Goal: Navigation & Orientation: Find specific page/section

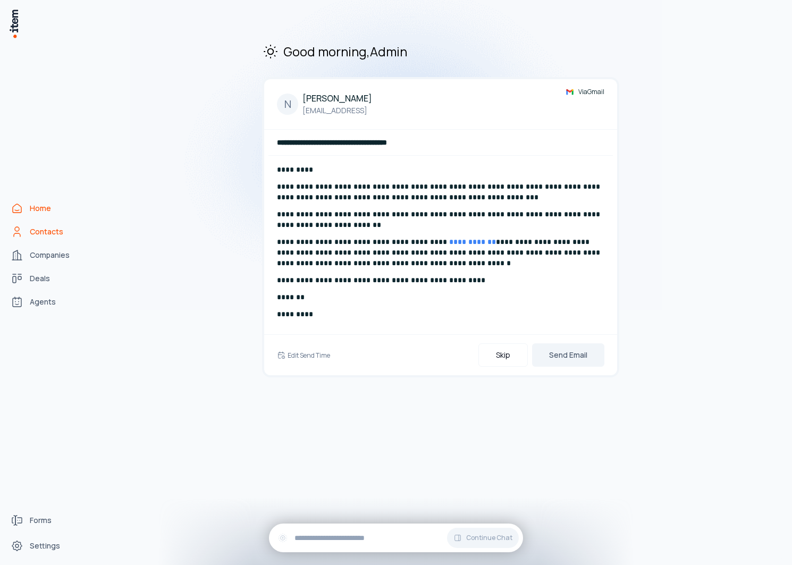
click at [44, 230] on span "Contacts" at bounding box center [46, 231] width 33 height 11
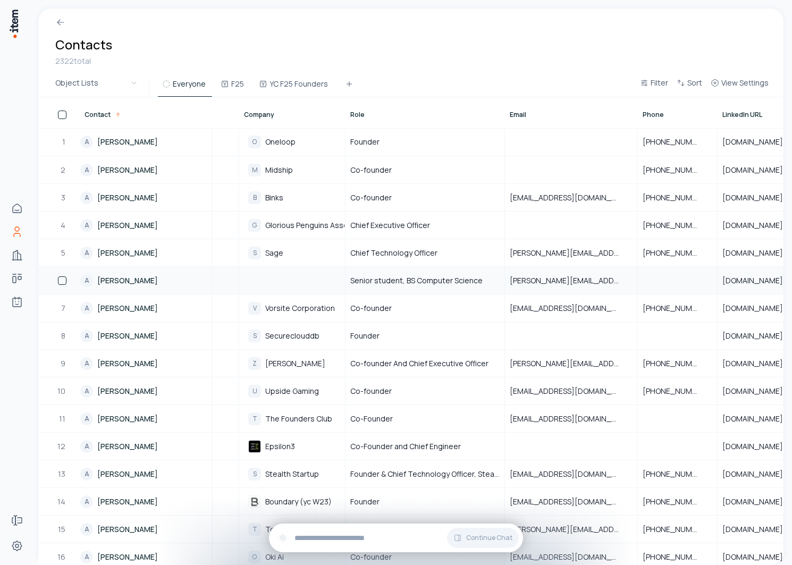
scroll to position [0, 99]
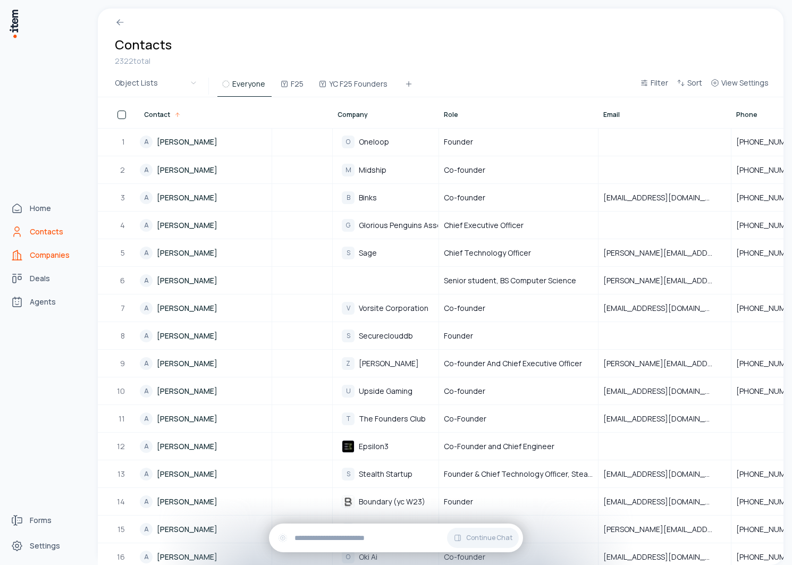
click at [17, 257] on icon "Companies" at bounding box center [17, 255] width 13 height 13
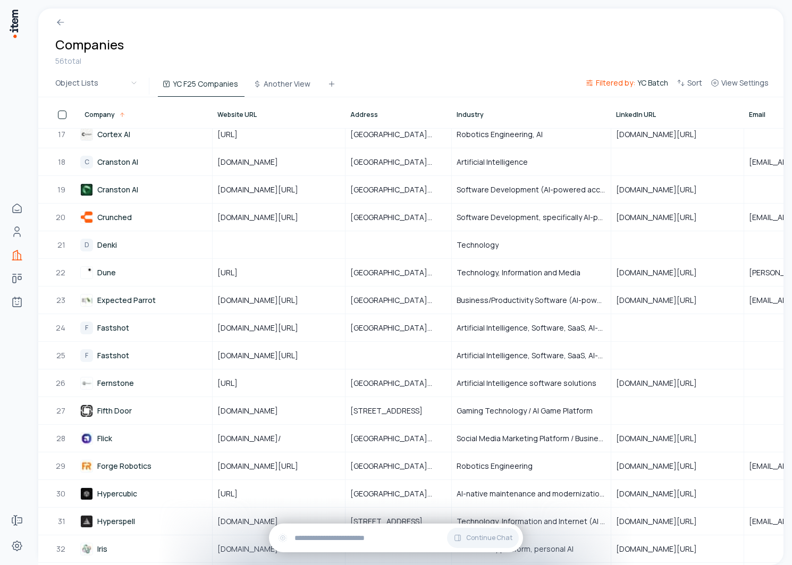
scroll to position [657, 0]
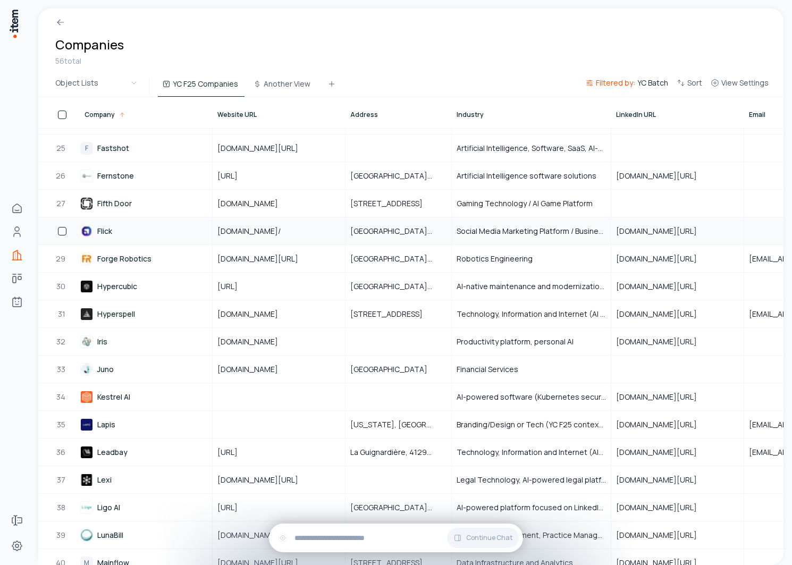
click at [106, 227] on link "Flick" at bounding box center [145, 231] width 131 height 26
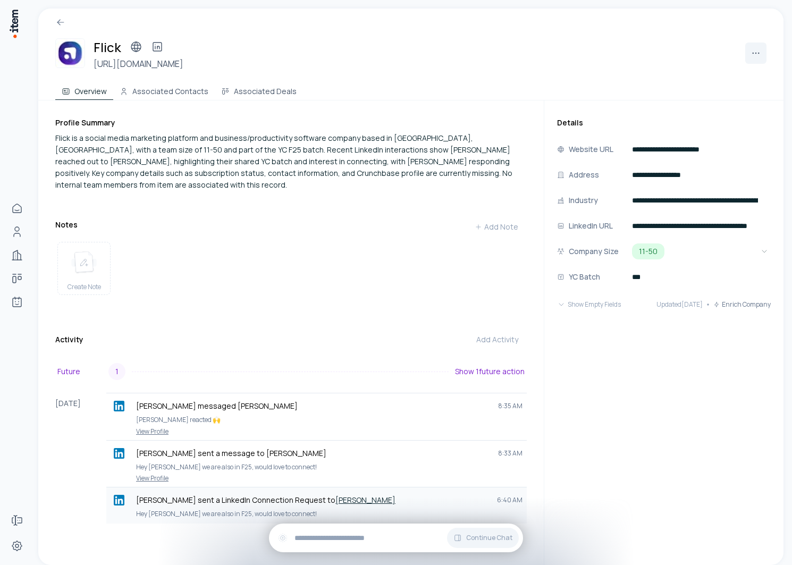
click at [335, 495] on link "[PERSON_NAME]" at bounding box center [365, 500] width 60 height 10
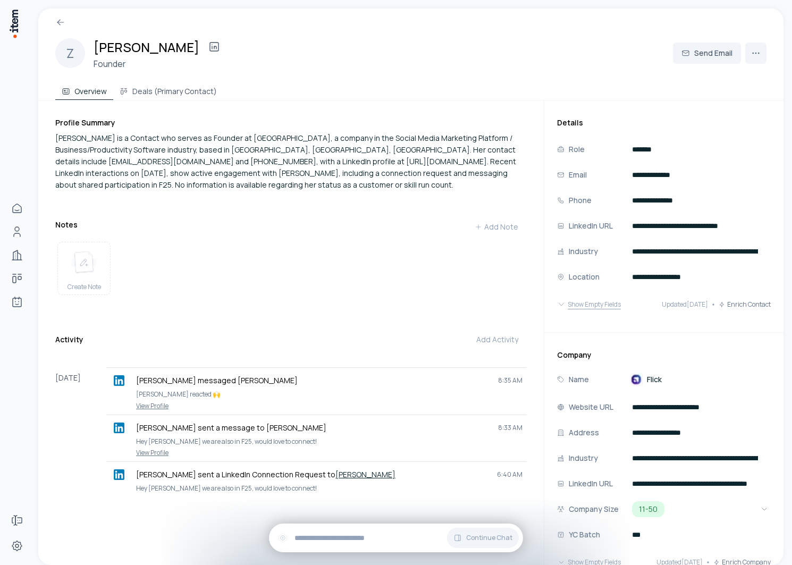
click at [609, 301] on button "Show Empty Fields" at bounding box center [589, 304] width 64 height 21
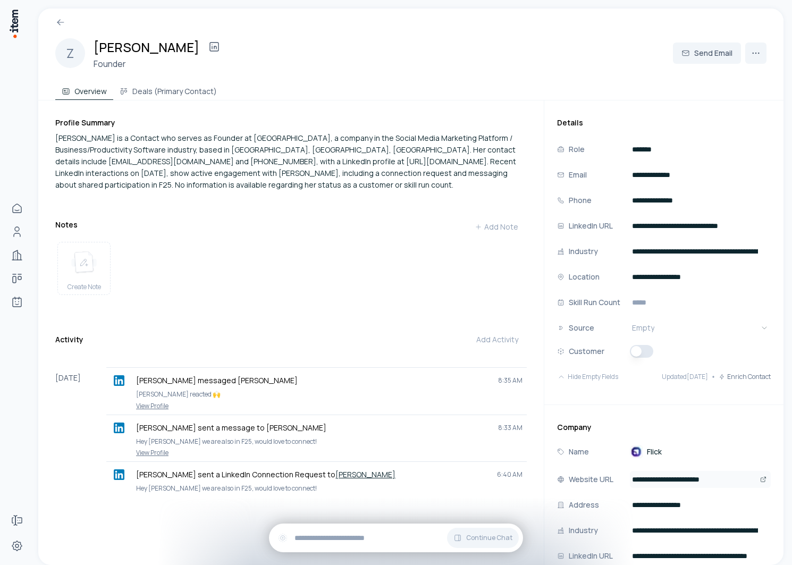
click at [764, 480] on icon "Open" at bounding box center [763, 479] width 6 height 6
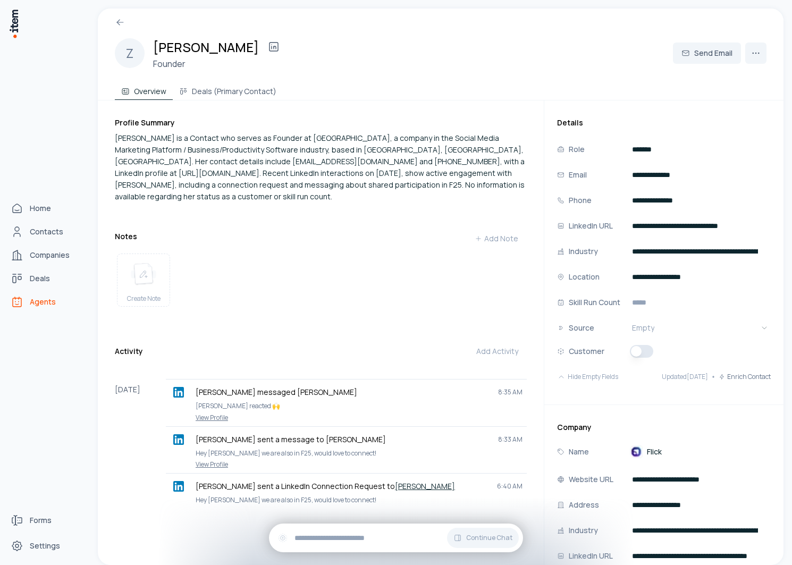
click at [24, 294] on link "Agents" at bounding box center [46, 301] width 81 height 21
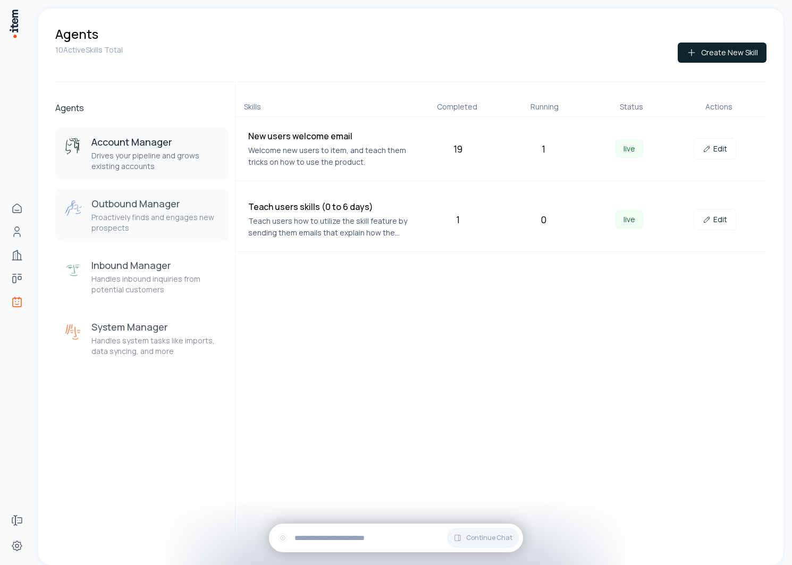
click at [172, 200] on h3 "Outbound Manager" at bounding box center [155, 203] width 129 height 13
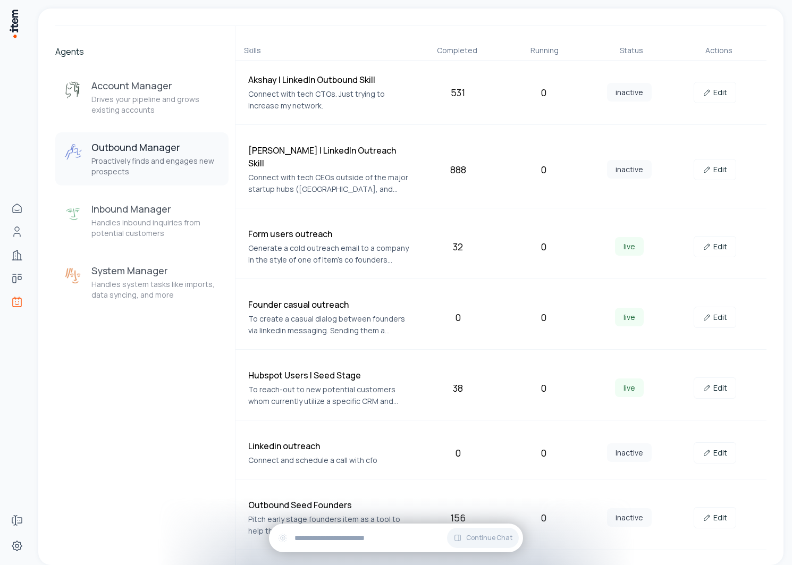
scroll to position [99, 0]
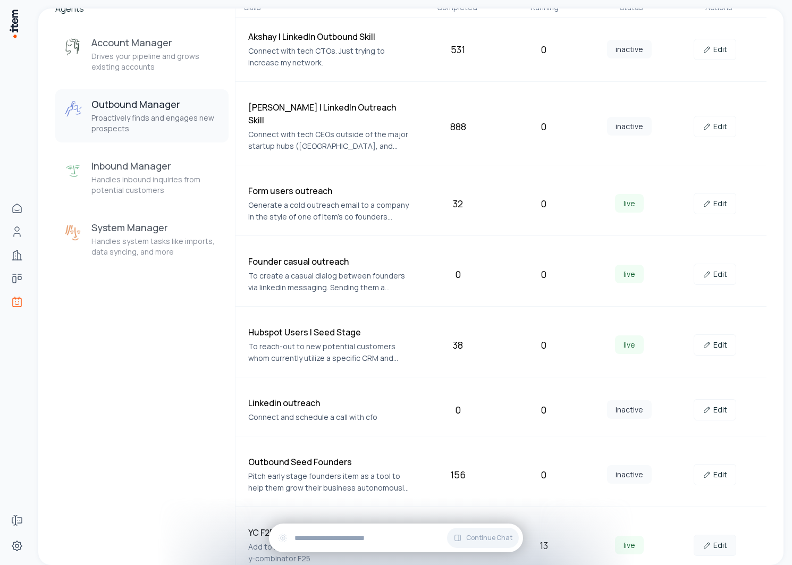
click at [722, 535] on link "Edit" at bounding box center [714, 545] width 43 height 21
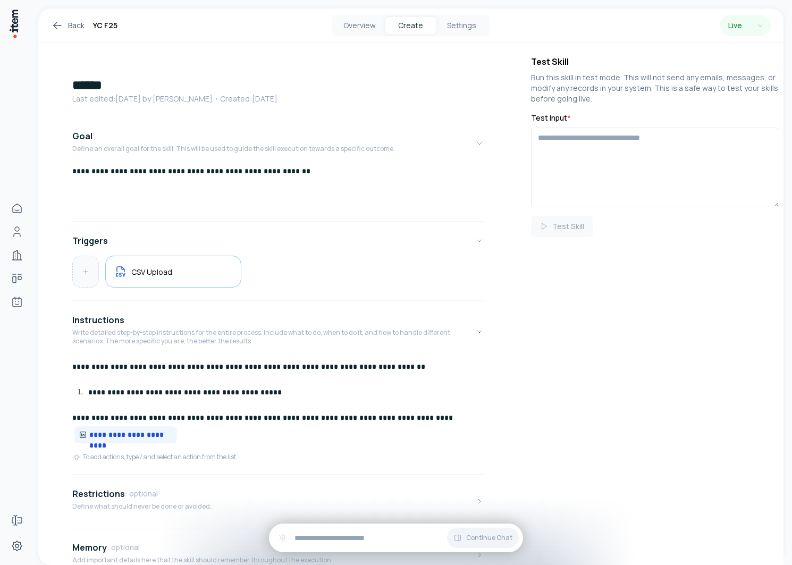
click at [86, 277] on button at bounding box center [86, 271] width 26 height 31
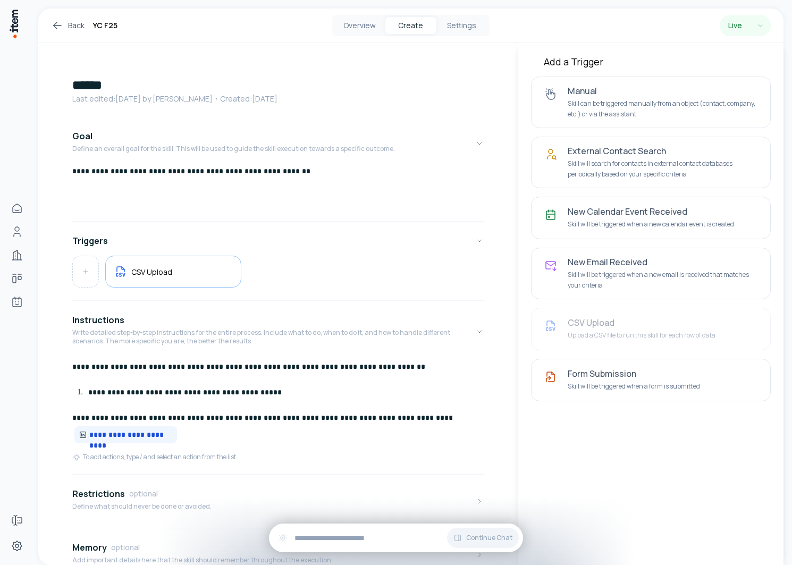
click at [428, 291] on div "CSV Upload" at bounding box center [277, 276] width 411 height 40
click at [73, 267] on button at bounding box center [86, 271] width 26 height 31
click at [136, 438] on span "**********" at bounding box center [130, 434] width 83 height 11
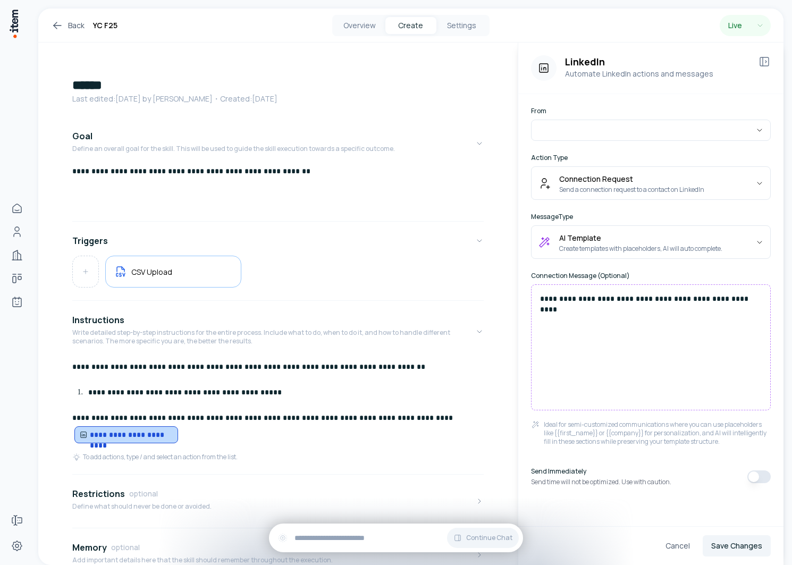
click at [760, 67] on icon at bounding box center [764, 61] width 13 height 13
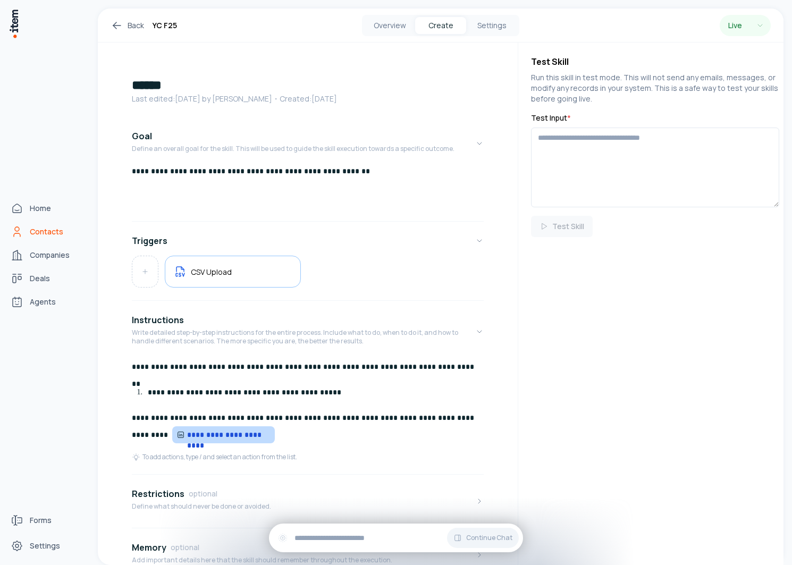
click at [23, 235] on icon "Contacts" at bounding box center [17, 231] width 13 height 13
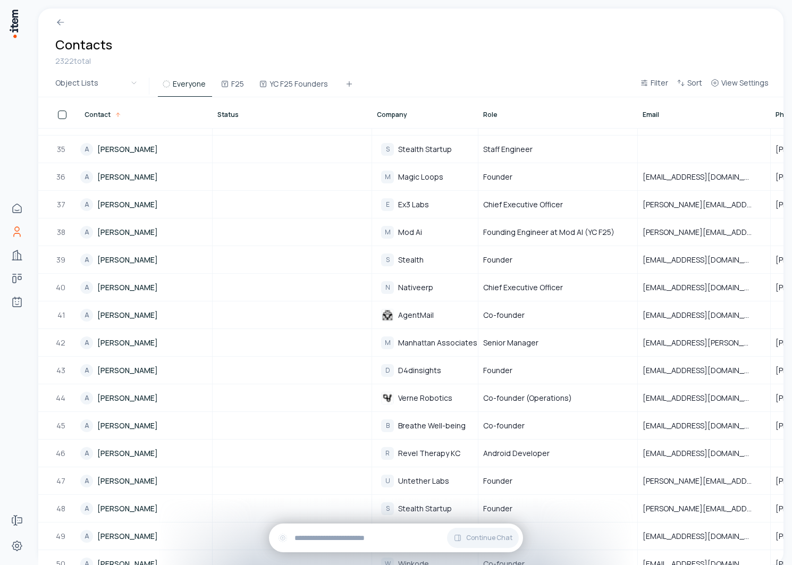
scroll to position [1100, 0]
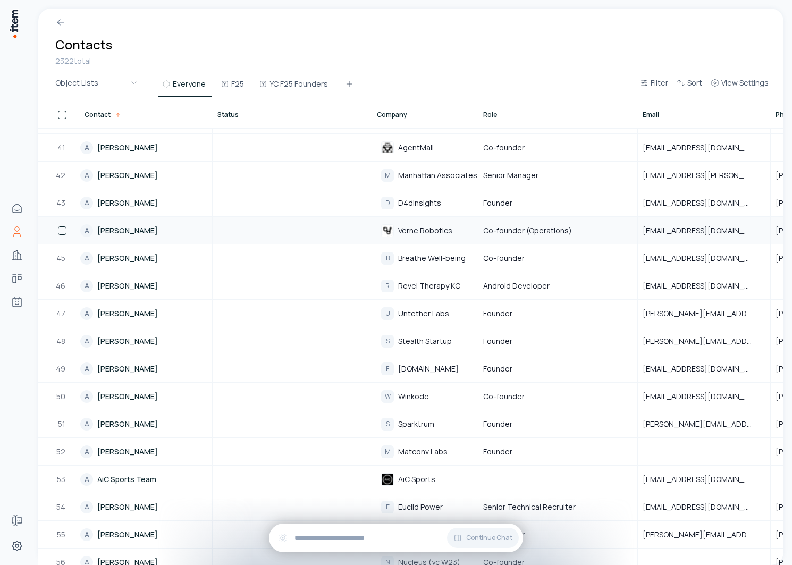
click at [125, 232] on link "A [PERSON_NAME]" at bounding box center [145, 230] width 131 height 26
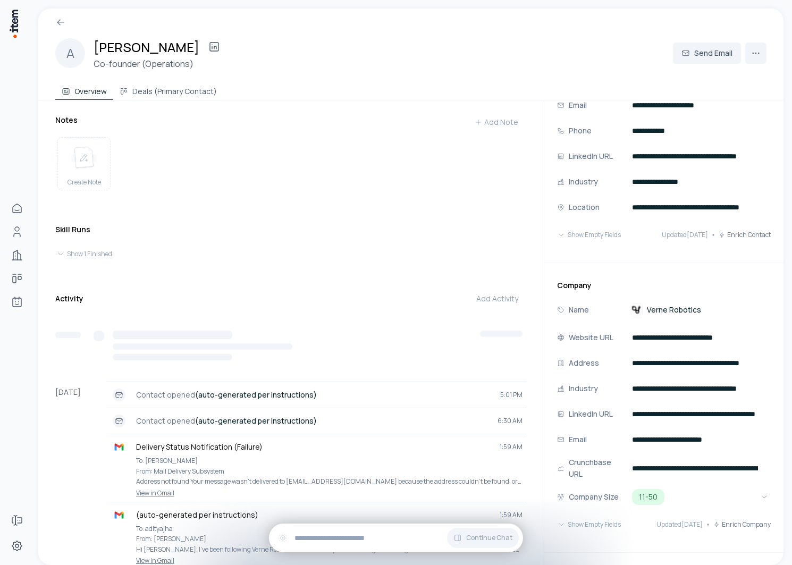
scroll to position [108, 0]
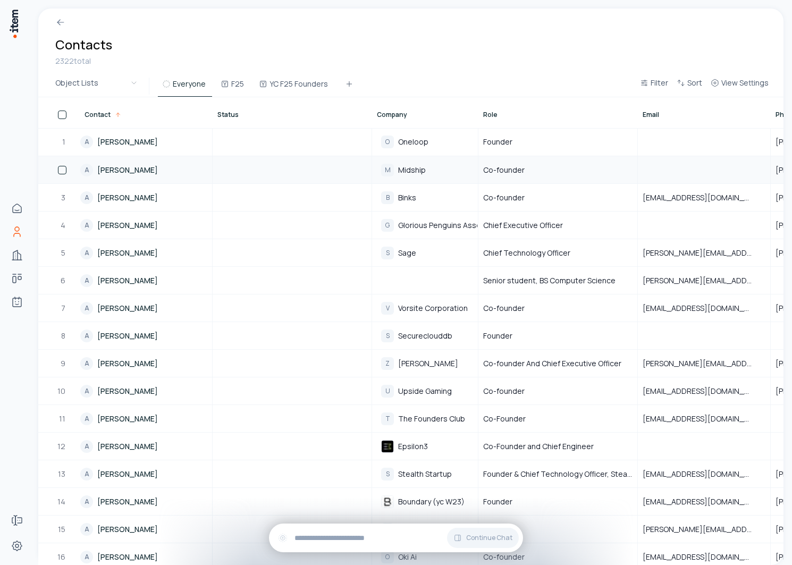
click at [118, 168] on link "A [PERSON_NAME]" at bounding box center [145, 170] width 131 height 26
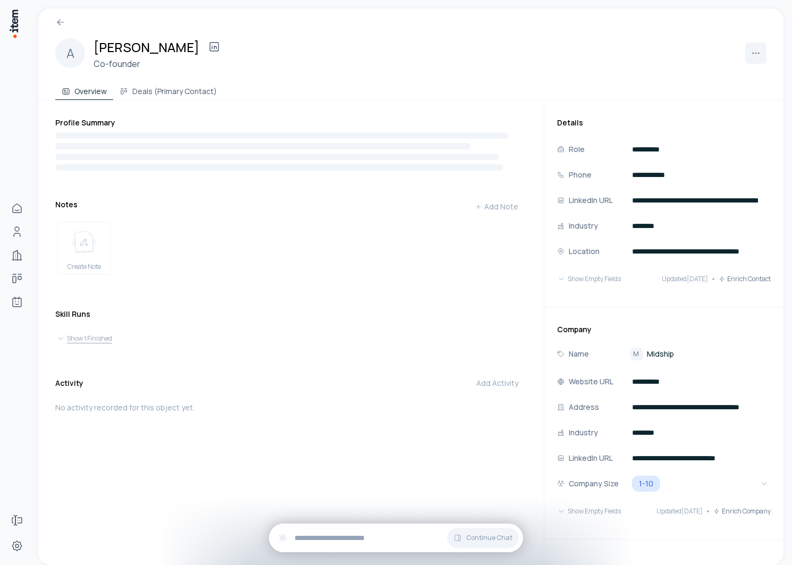
click at [88, 340] on button "Show 1 Finished" at bounding box center [290, 338] width 469 height 15
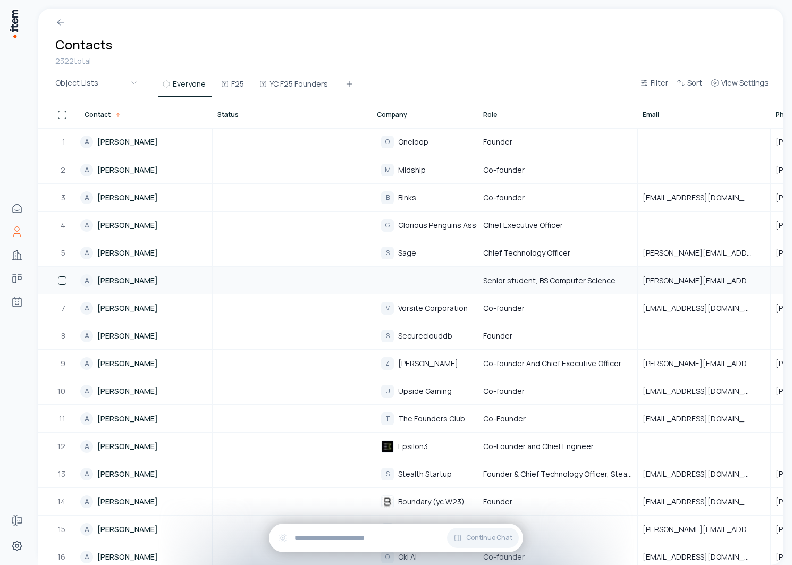
scroll to position [810, 0]
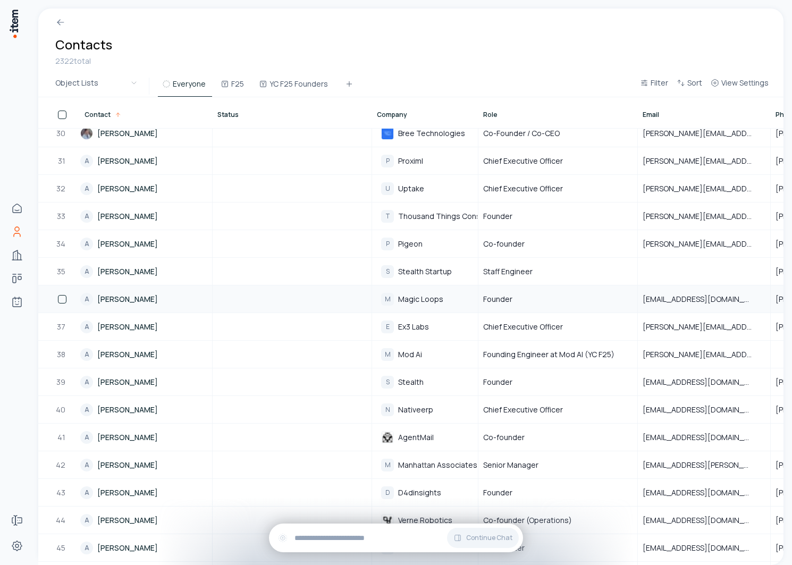
click at [115, 296] on link "A [PERSON_NAME]" at bounding box center [145, 299] width 131 height 26
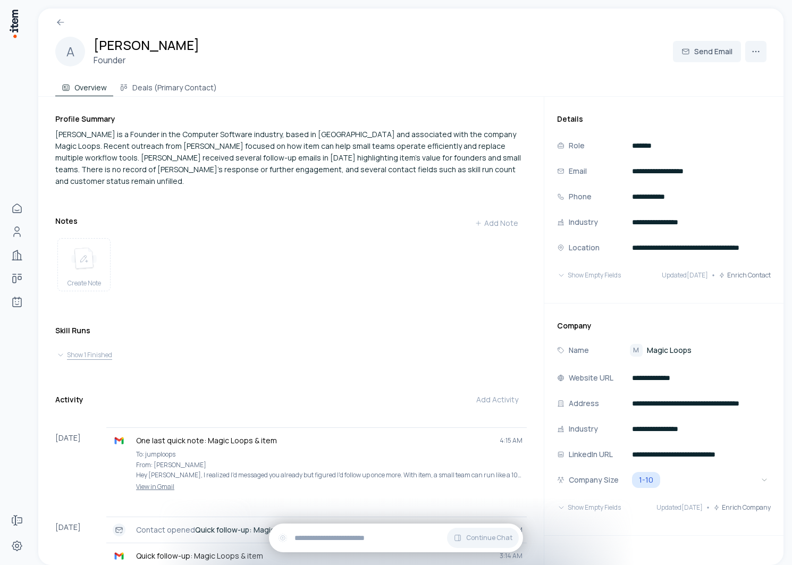
click at [89, 349] on button "Show 1 Finished" at bounding box center [290, 354] width 469 height 15
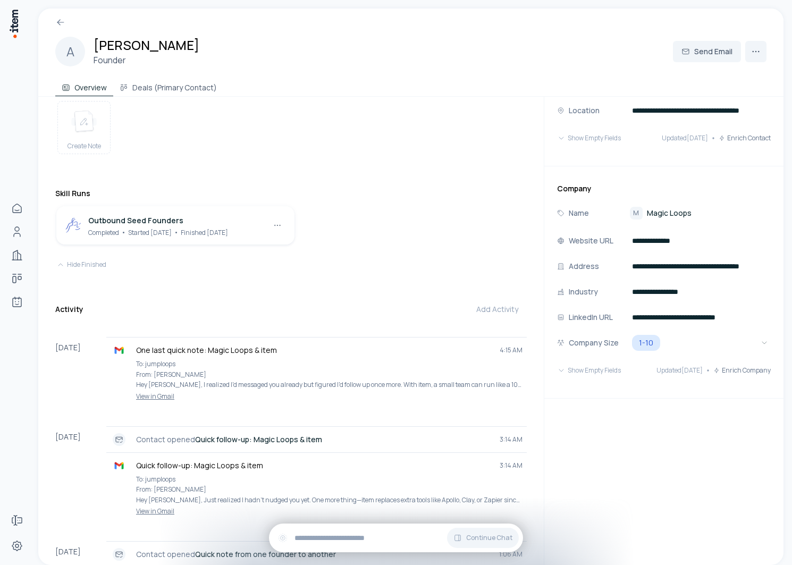
scroll to position [195, 0]
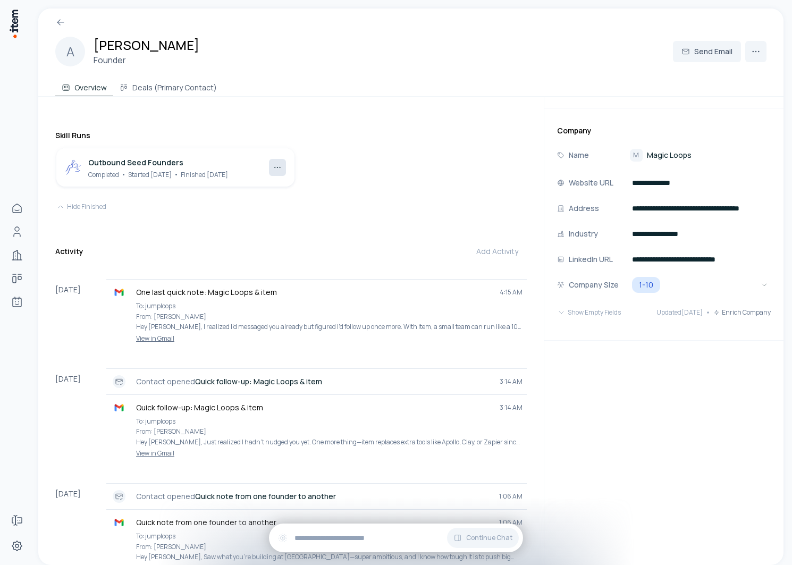
click at [278, 162] on html "**********" at bounding box center [396, 282] width 792 height 565
click at [350, 272] on html "**********" at bounding box center [396, 282] width 792 height 565
click at [274, 153] on html "**********" at bounding box center [396, 282] width 792 height 565
click at [255, 182] on div "View Skill" at bounding box center [251, 177] width 63 height 17
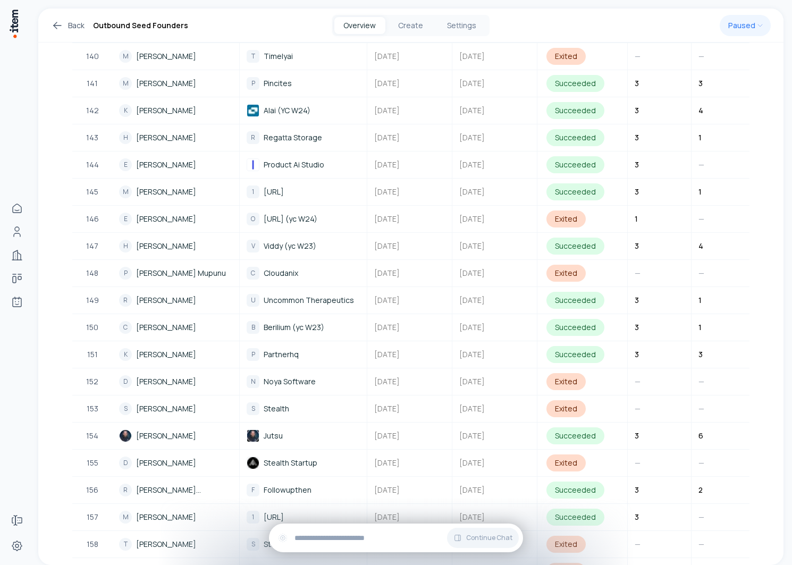
scroll to position [4224, 0]
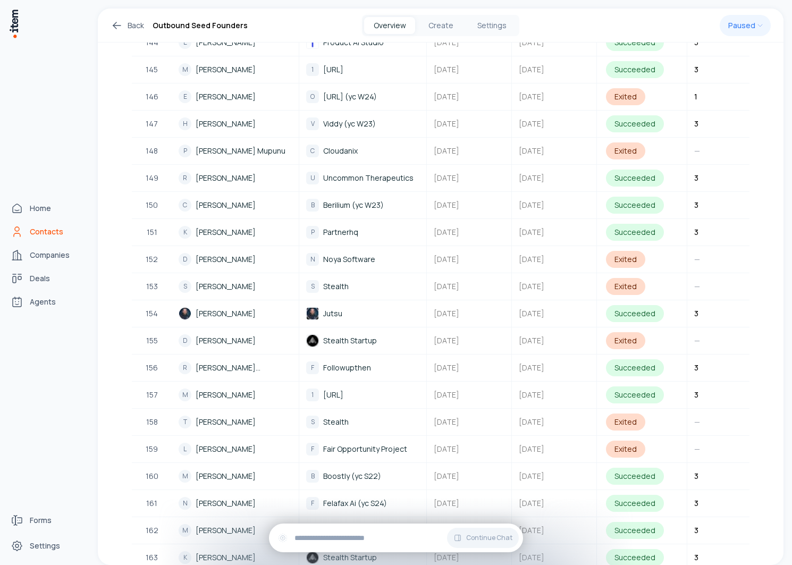
click at [28, 231] on link "Contacts" at bounding box center [46, 231] width 81 height 21
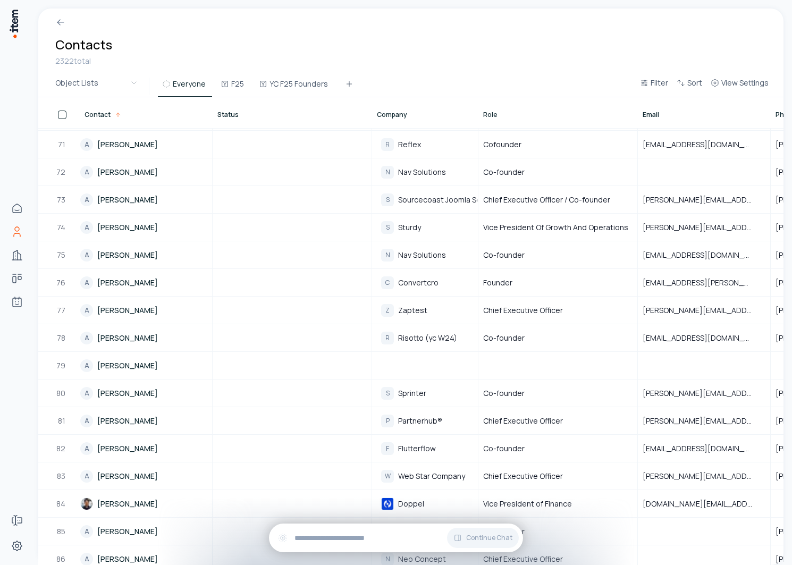
scroll to position [2274, 0]
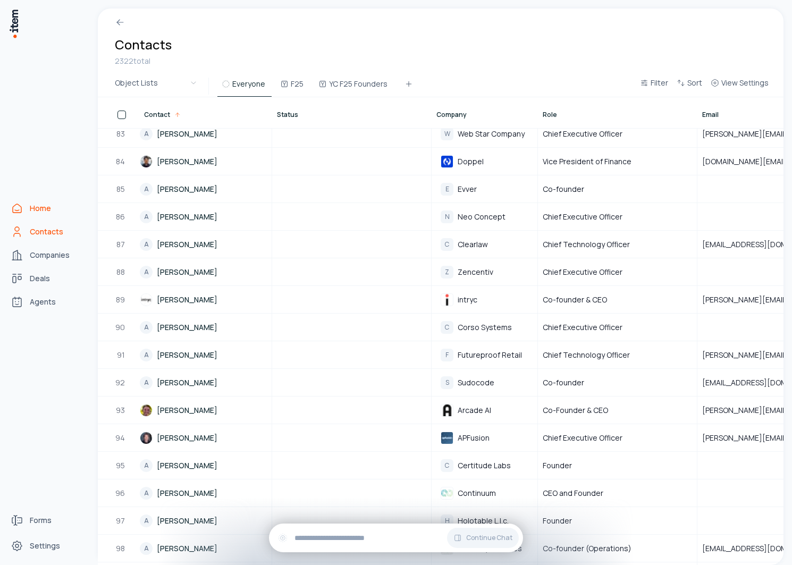
click at [31, 208] on span "Home" at bounding box center [40, 208] width 21 height 11
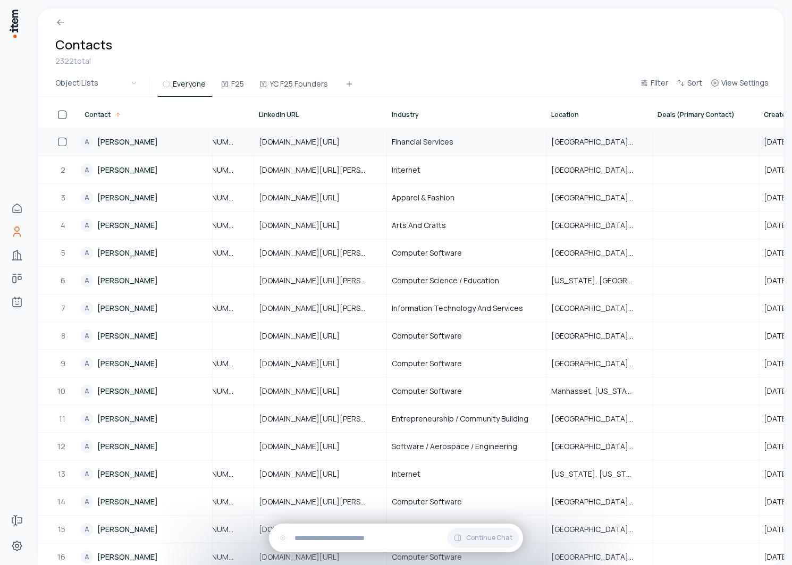
scroll to position [0, 892]
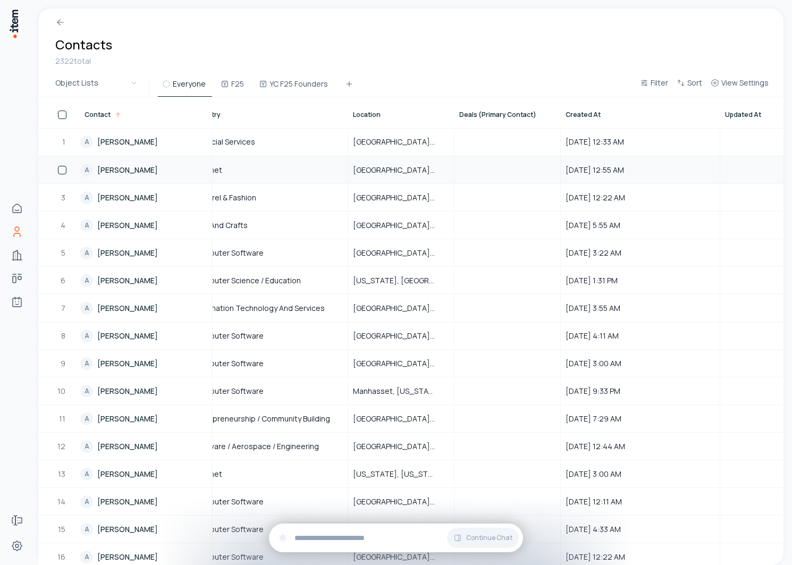
scroll to position [0, 892]
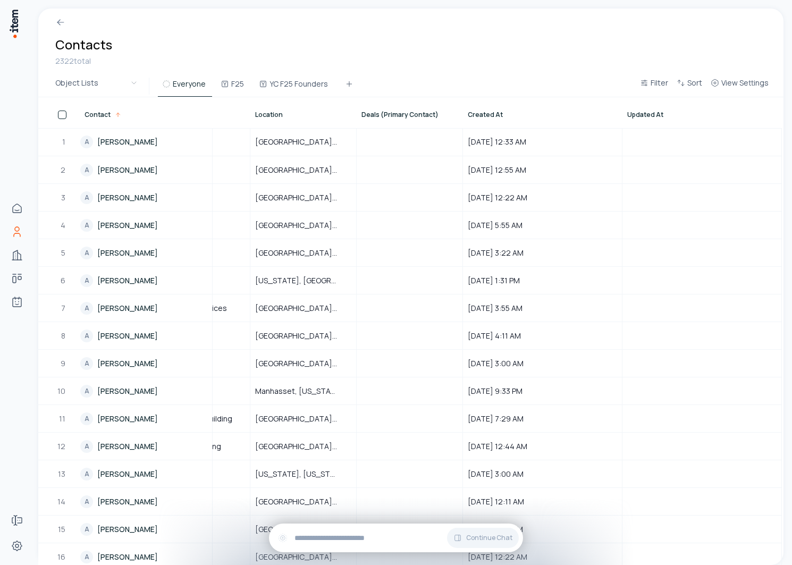
click at [484, 120] on div "Created At" at bounding box center [542, 113] width 158 height 30
click at [483, 116] on span "Created At" at bounding box center [485, 115] width 35 height 9
click at [476, 114] on span "Created At" at bounding box center [485, 115] width 35 height 9
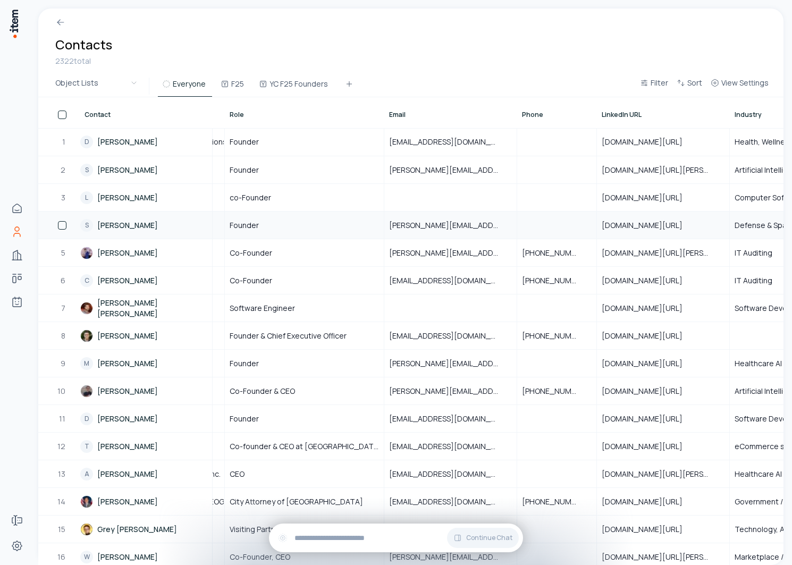
scroll to position [0, 0]
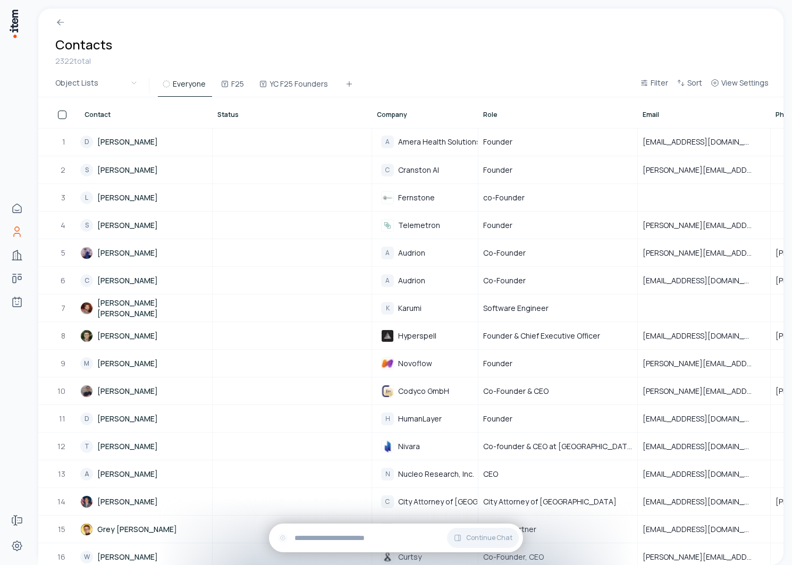
drag, startPoint x: 474, startPoint y: 122, endPoint x: 510, endPoint y: 122, distance: 35.1
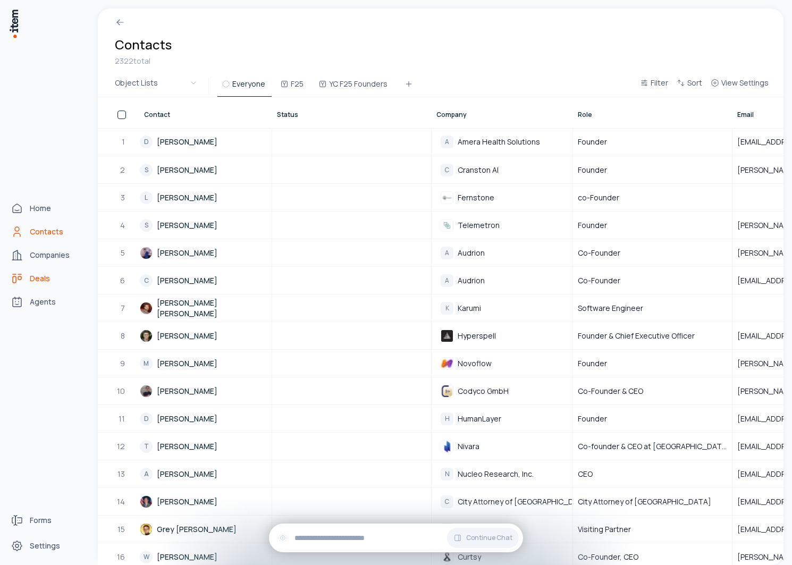
click at [31, 275] on span "Deals" at bounding box center [40, 278] width 20 height 11
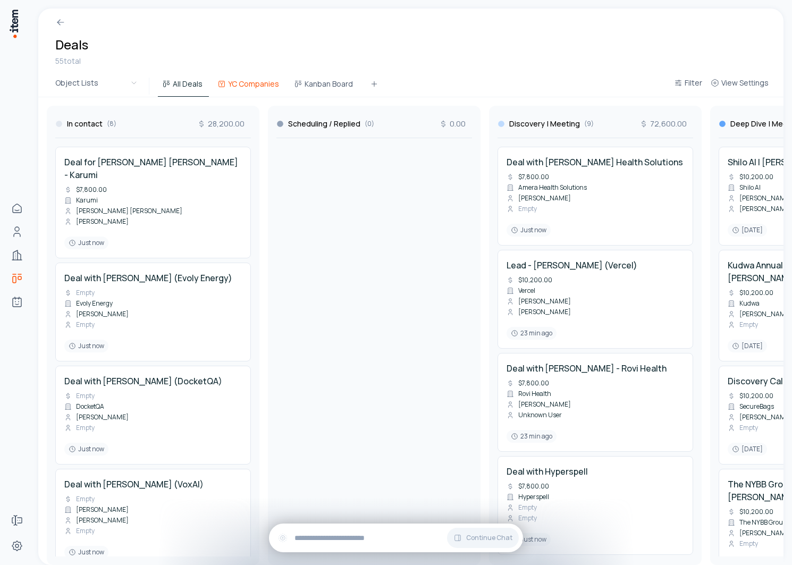
click at [249, 83] on button "YC Companies" at bounding box center [249, 87] width 72 height 19
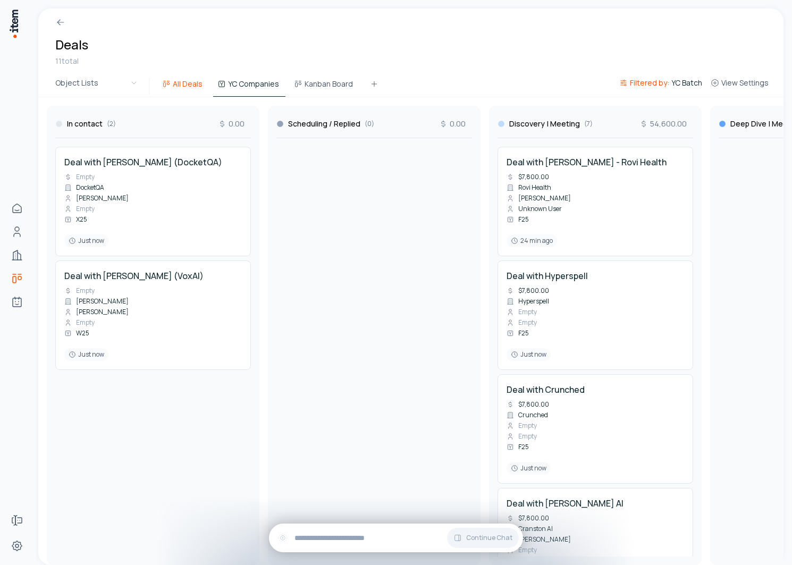
click at [181, 89] on button "All Deals" at bounding box center [183, 87] width 51 height 19
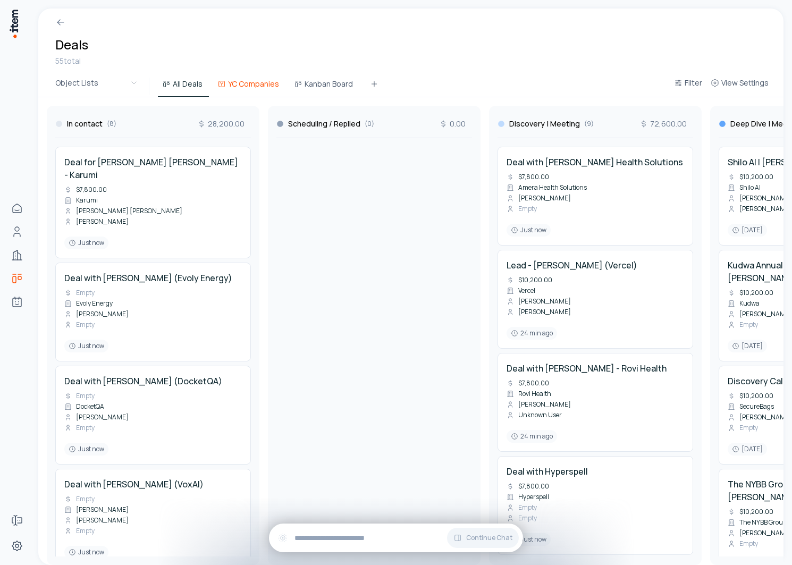
click at [252, 84] on button "YC Companies" at bounding box center [249, 87] width 72 height 19
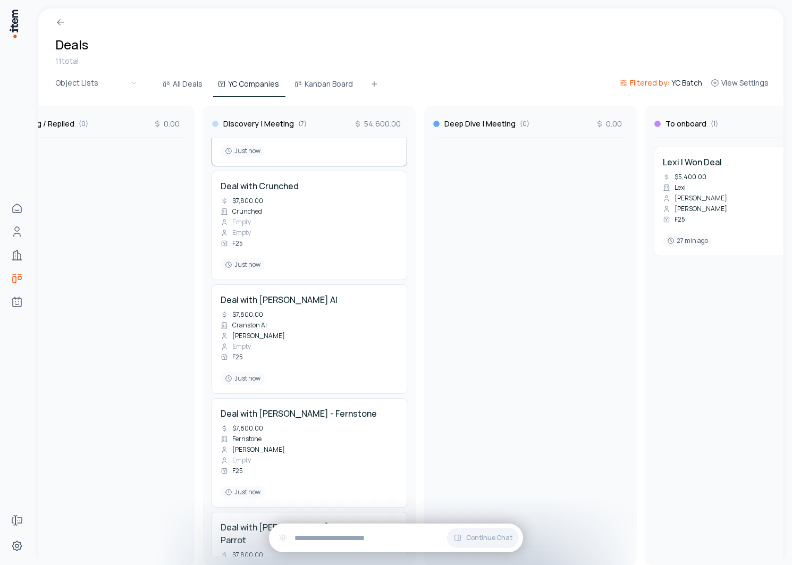
scroll to position [386, 0]
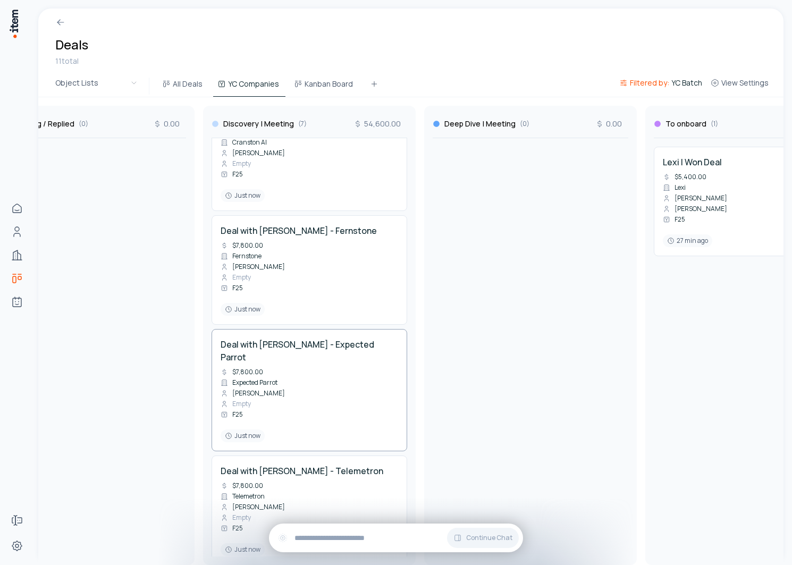
click at [303, 359] on div "Deal with [PERSON_NAME] - Expected Parrot $7,800.00 Expected Parrot [PERSON_NAM…" at bounding box center [308, 390] width 177 height 104
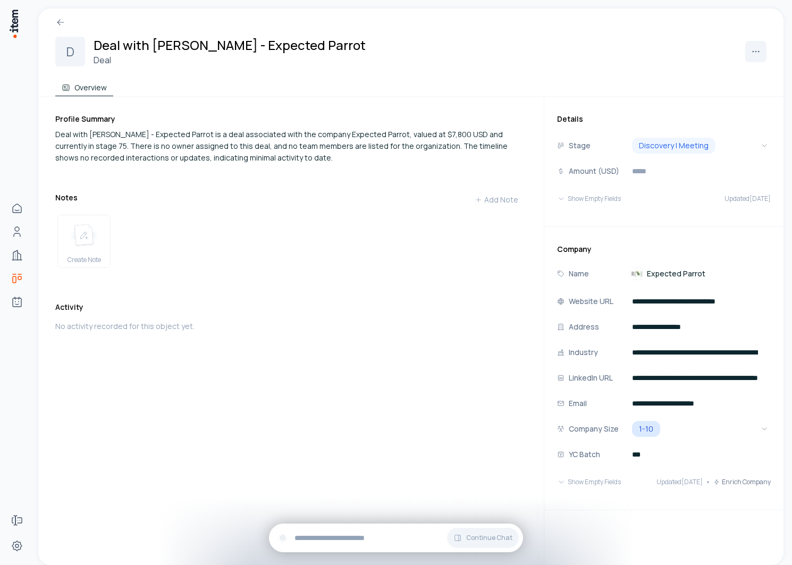
click at [661, 274] on span "Expected Parrot" at bounding box center [676, 273] width 58 height 11
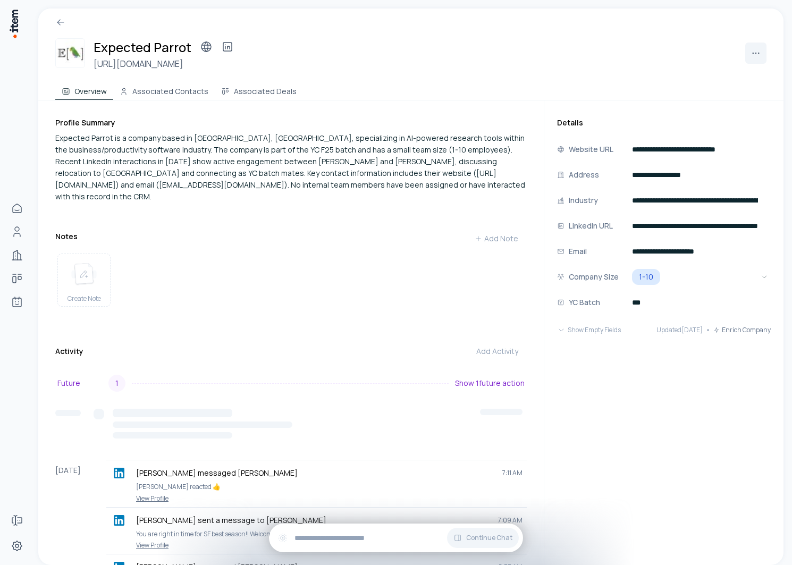
click at [379, 358] on div "Activity Add Activity Future 1 Show 1 future action [DATE] [PERSON_NAME] messag…" at bounding box center [290, 523] width 471 height 364
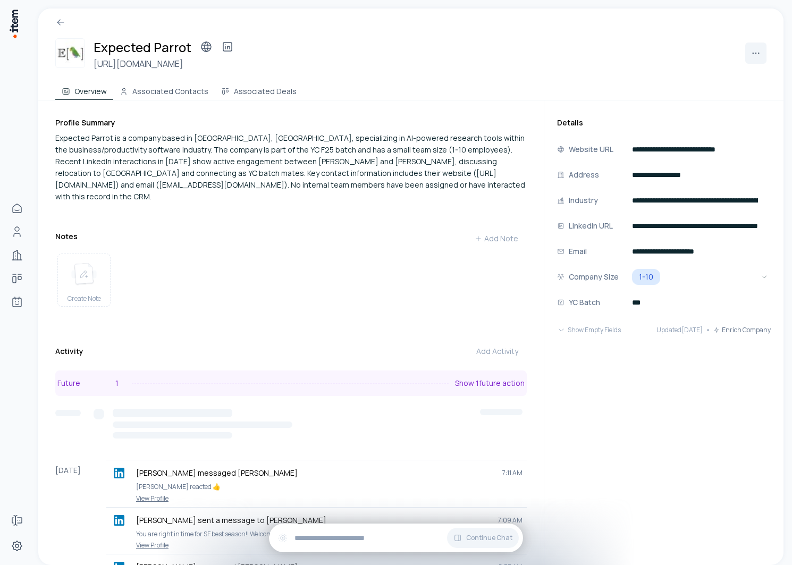
click at [370, 380] on button "Future 1 Show 1 future action" at bounding box center [290, 383] width 471 height 26
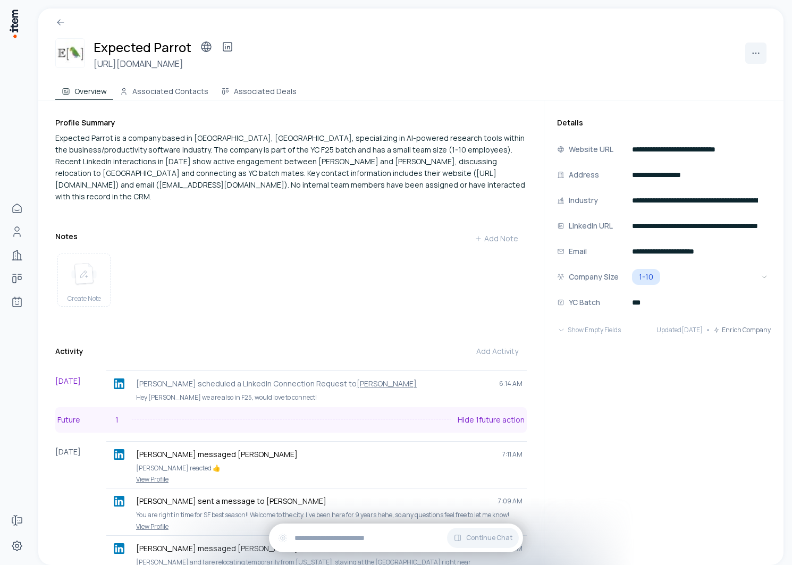
click at [350, 407] on button "Future 1 Hide 1 future action" at bounding box center [290, 420] width 471 height 26
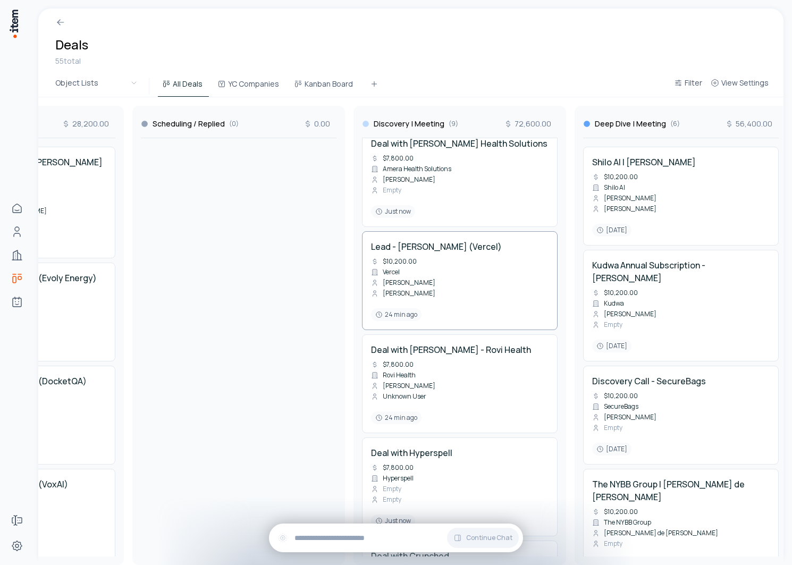
scroll to position [20, 0]
click at [485, 187] on div "Deal with [PERSON_NAME] Health Solutions $7,800.00 Amera Health Solutions [PERS…" at bounding box center [459, 176] width 177 height 81
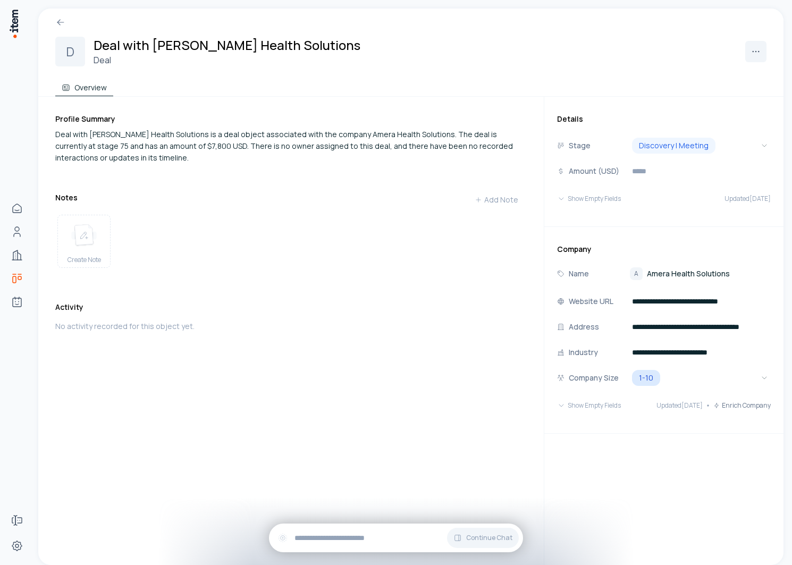
click at [684, 279] on link "A Amera Health Solutions" at bounding box center [680, 273] width 100 height 13
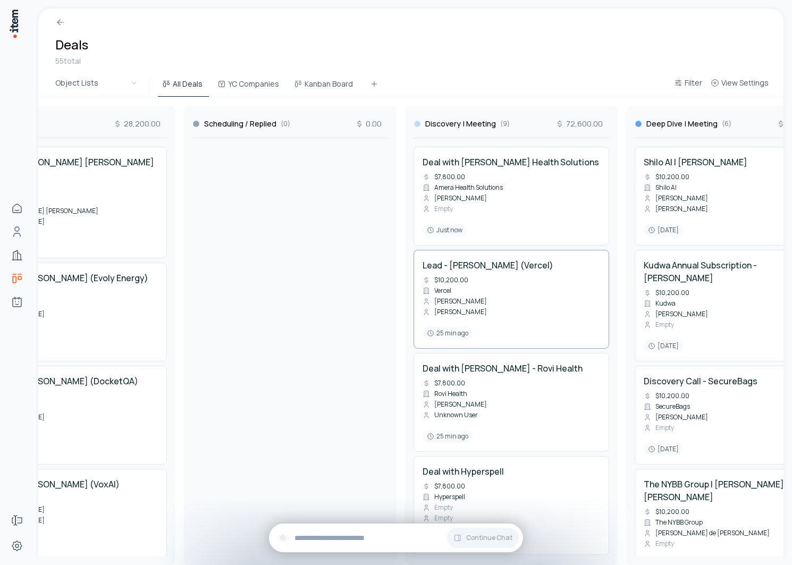
click at [499, 263] on div "Lead - [PERSON_NAME] (Vercel) $10,200.00 [PERSON_NAME] [PERSON_NAME] 25 min ago" at bounding box center [511, 299] width 196 height 99
click at [500, 272] on h4 "Lead - [PERSON_NAME] (Vercel)" at bounding box center [487, 265] width 131 height 13
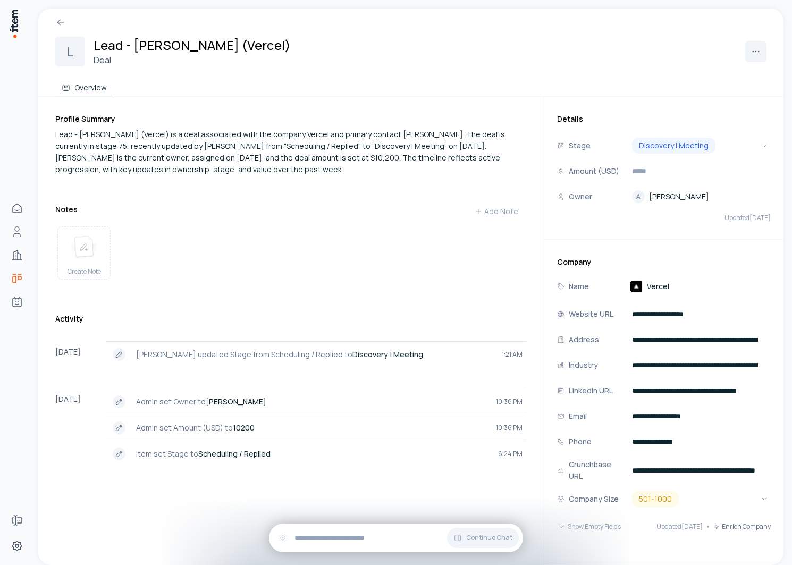
click at [650, 283] on span "Vercel" at bounding box center [658, 286] width 22 height 11
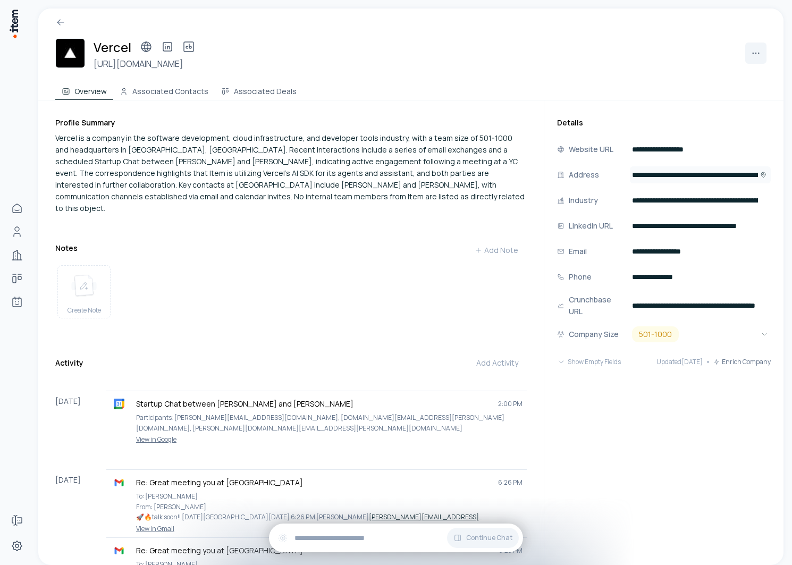
click at [762, 171] on button "Open" at bounding box center [763, 174] width 11 height 13
click at [154, 87] on button "Associated Contacts" at bounding box center [163, 89] width 101 height 21
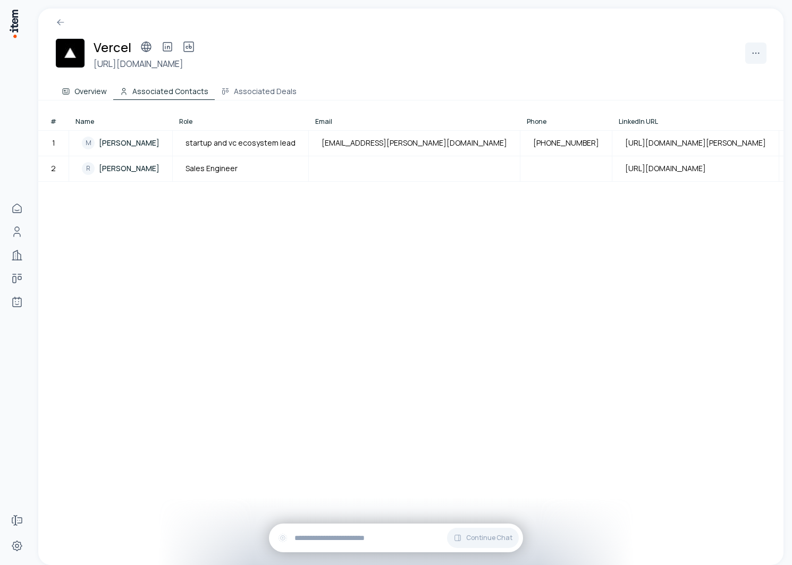
click at [101, 93] on button "Overview" at bounding box center [84, 89] width 58 height 21
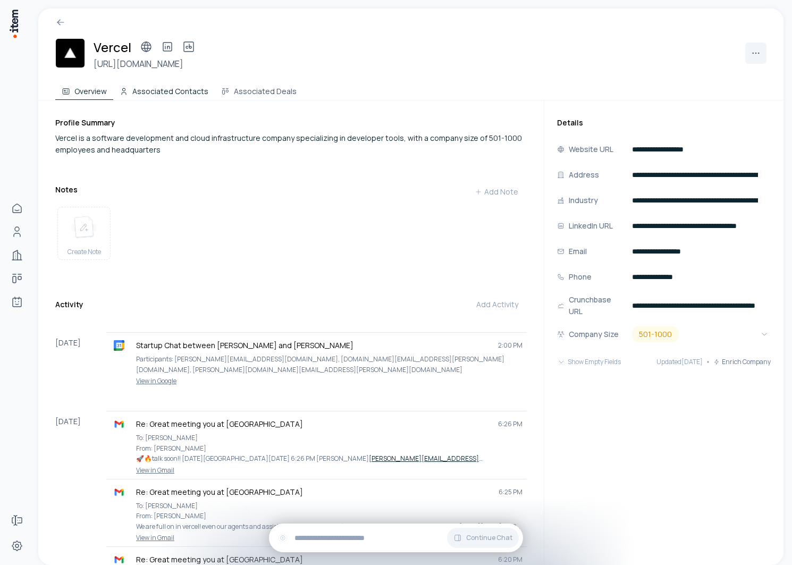
click at [181, 96] on button "Associated Contacts" at bounding box center [163, 89] width 101 height 21
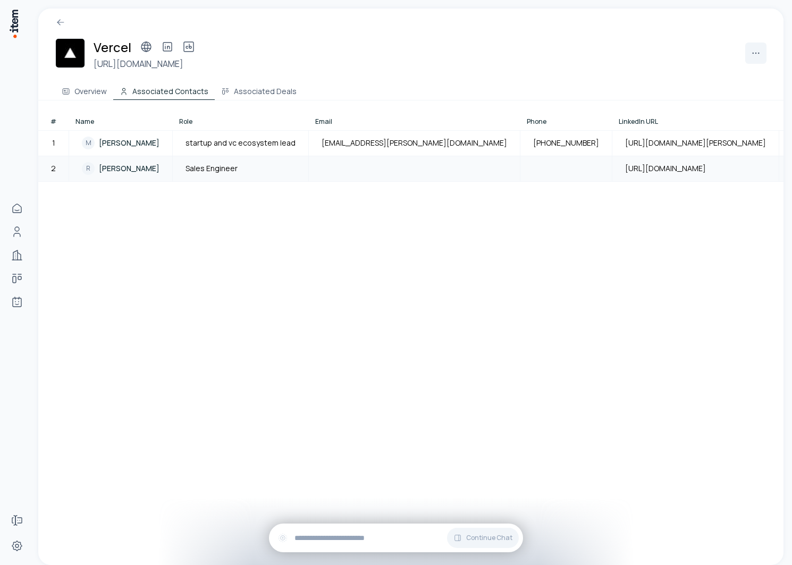
click at [128, 172] on span "[PERSON_NAME]" at bounding box center [129, 168] width 61 height 11
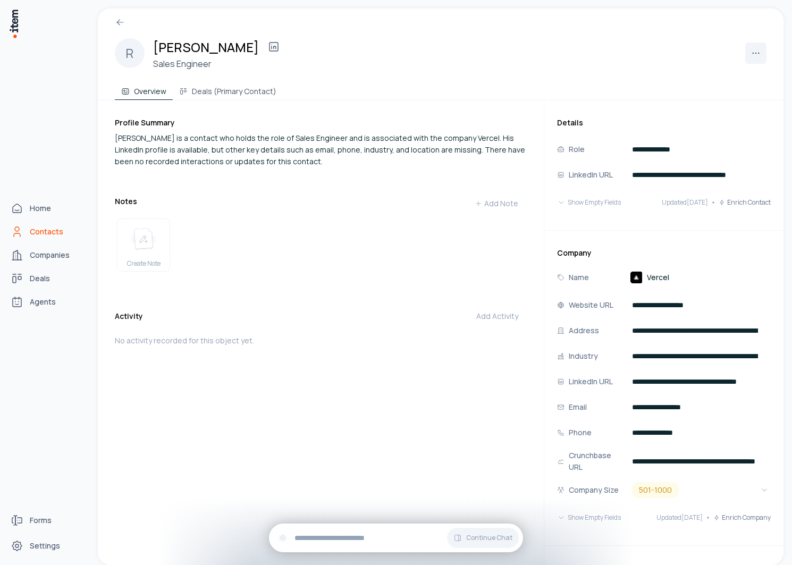
click at [40, 222] on link "Contacts" at bounding box center [46, 231] width 81 height 21
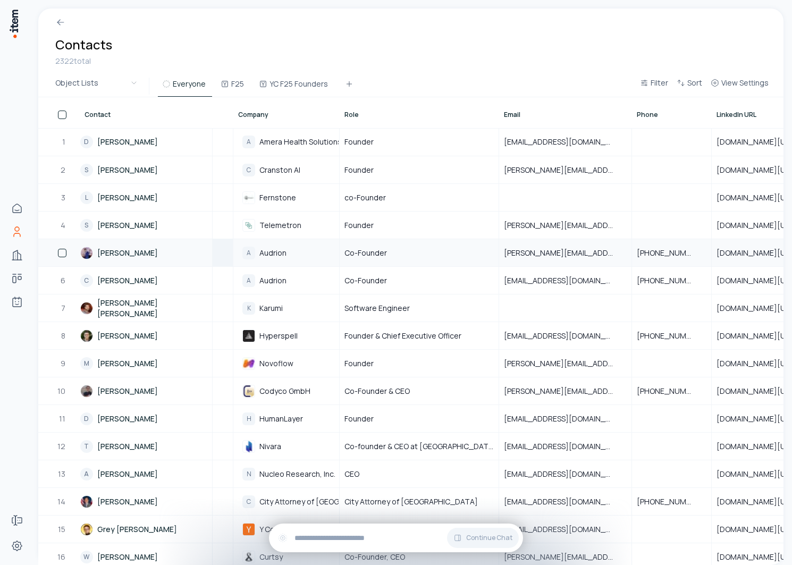
scroll to position [0, 141]
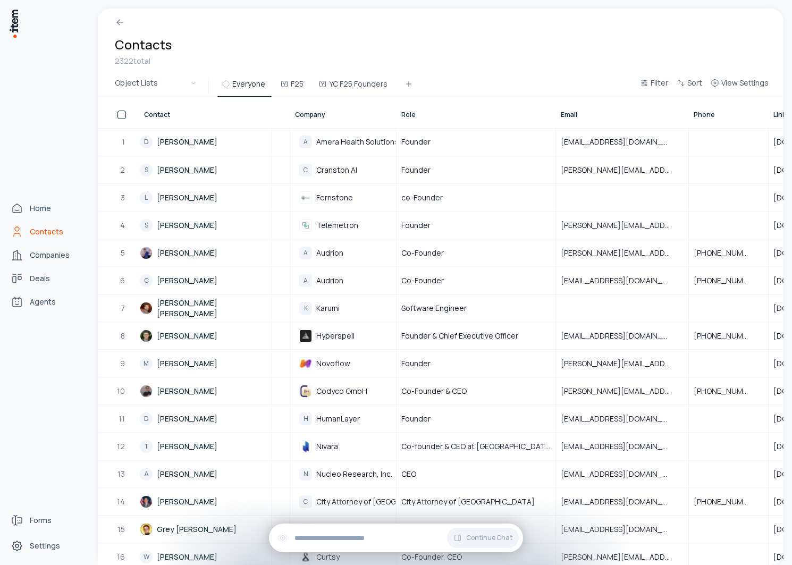
click at [22, 243] on div "Home Contacts Companies Deals Agents" at bounding box center [47, 255] width 94 height 510
click at [25, 252] on link "Companies" at bounding box center [46, 254] width 81 height 21
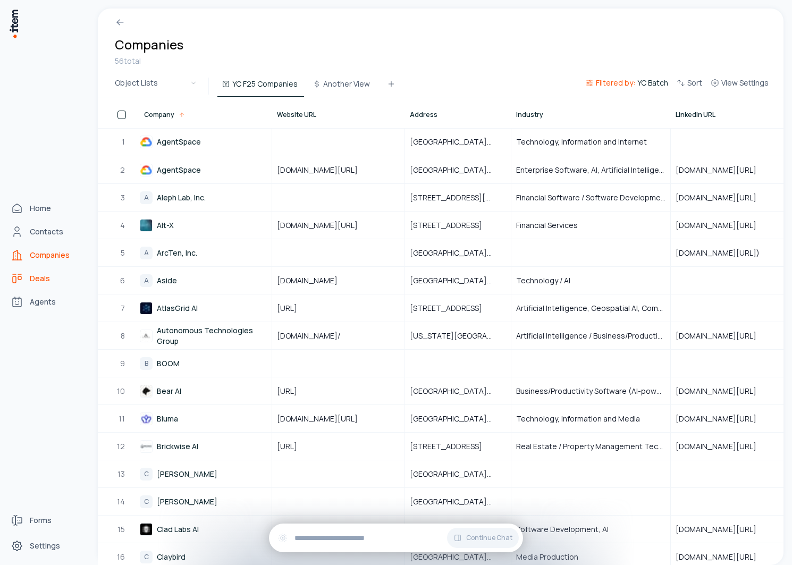
click at [32, 273] on span "Deals" at bounding box center [40, 278] width 20 height 11
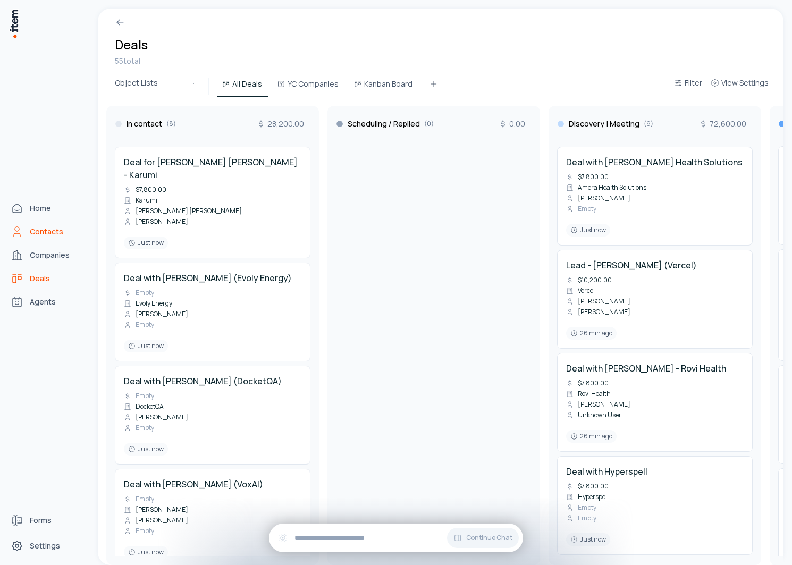
click at [24, 236] on link "Contacts" at bounding box center [46, 231] width 81 height 21
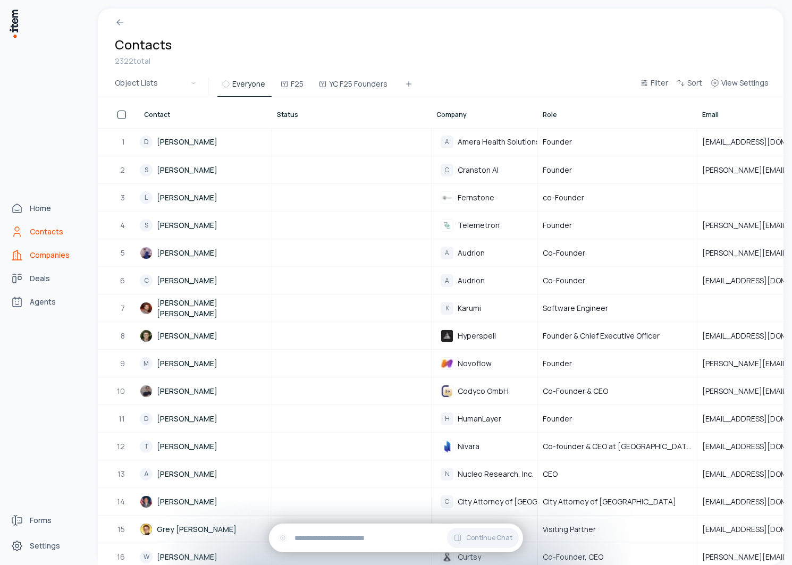
click at [30, 253] on span "Companies" at bounding box center [50, 255] width 40 height 11
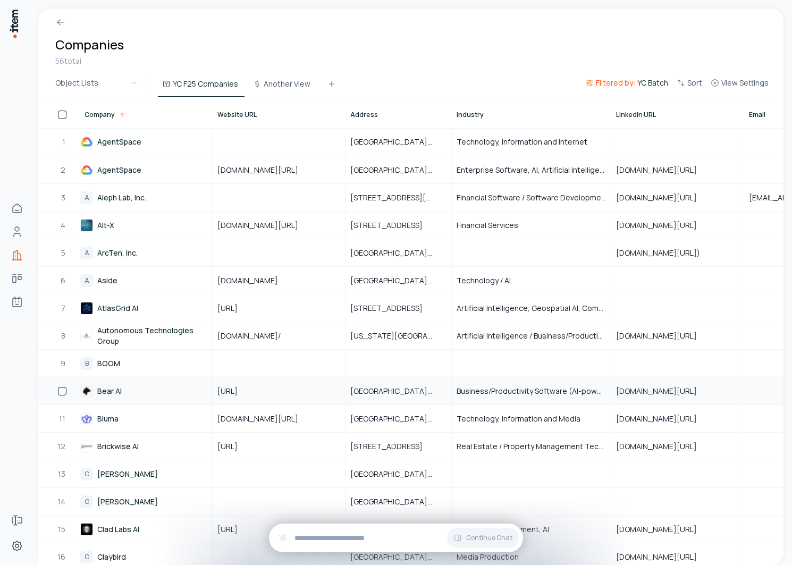
click at [111, 389] on link "Bear AI" at bounding box center [145, 391] width 131 height 26
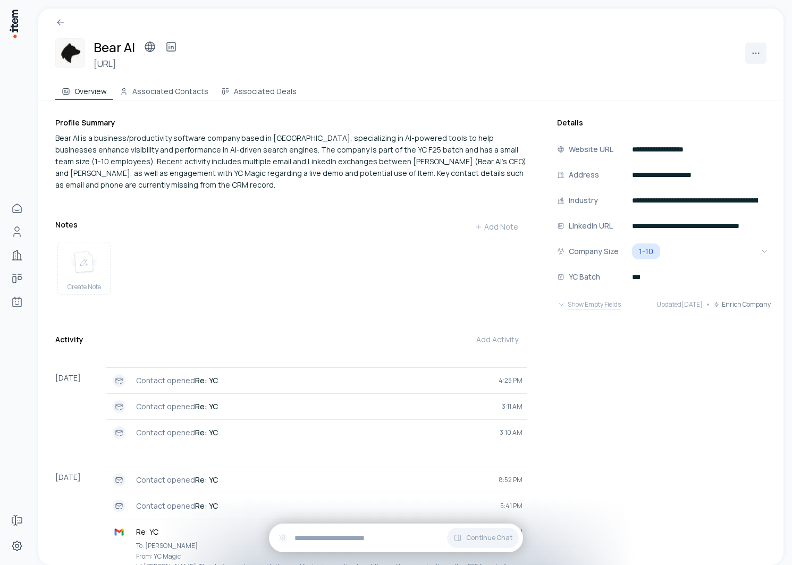
click at [600, 308] on button "Show Empty Fields" at bounding box center [589, 304] width 64 height 21
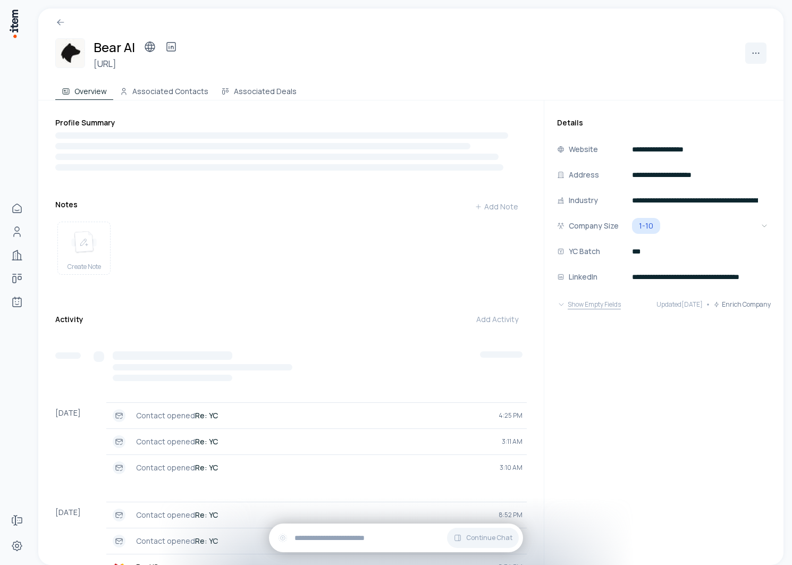
click at [600, 313] on button "Show Empty Fields" at bounding box center [589, 304] width 64 height 21
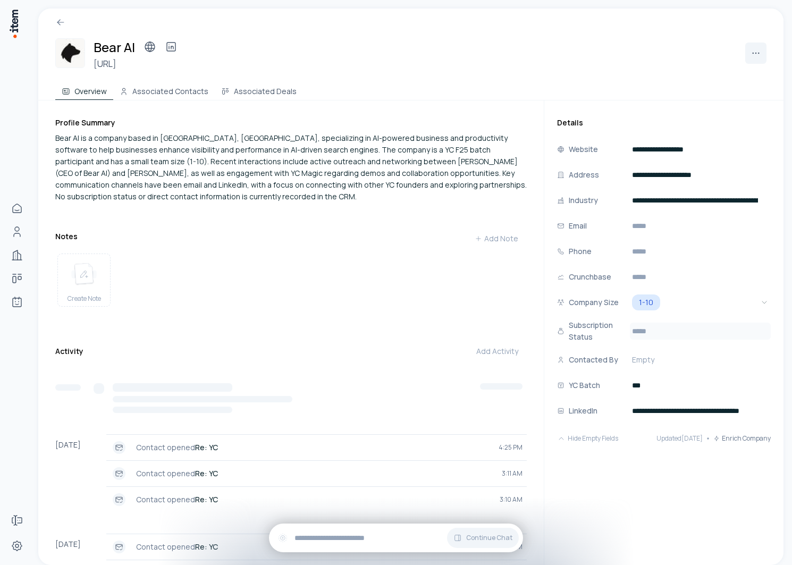
click at [641, 328] on input "text" at bounding box center [700, 331] width 141 height 17
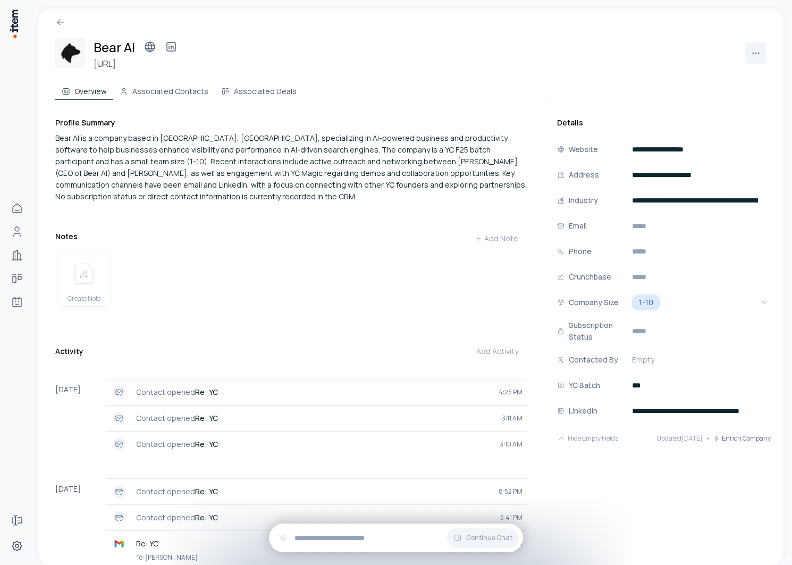
click at [598, 510] on div "**********" at bounding box center [663, 526] width 239 height 853
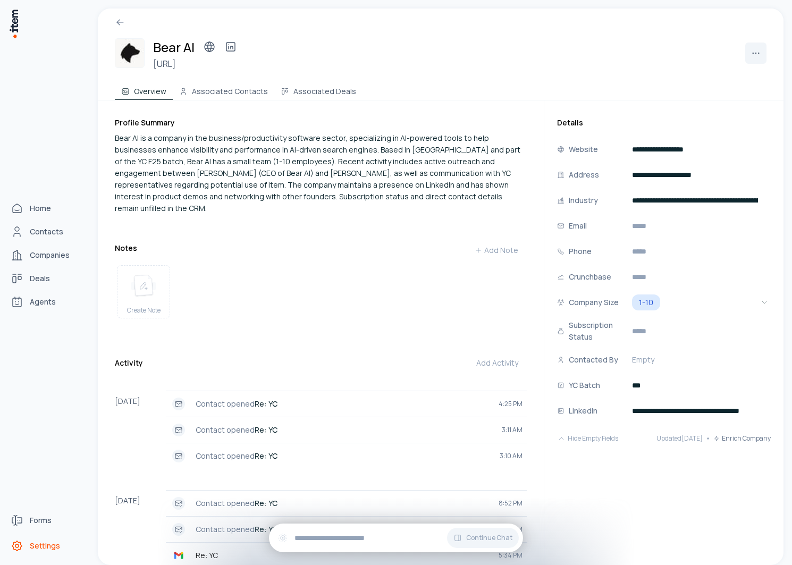
click at [23, 537] on link "Settings" at bounding box center [46, 545] width 81 height 21
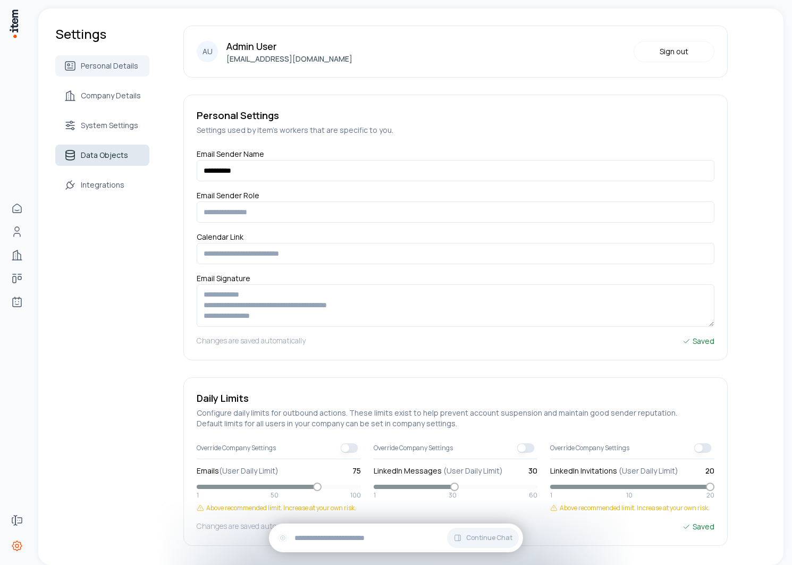
click at [111, 151] on span "Data Objects" at bounding box center [104, 155] width 47 height 11
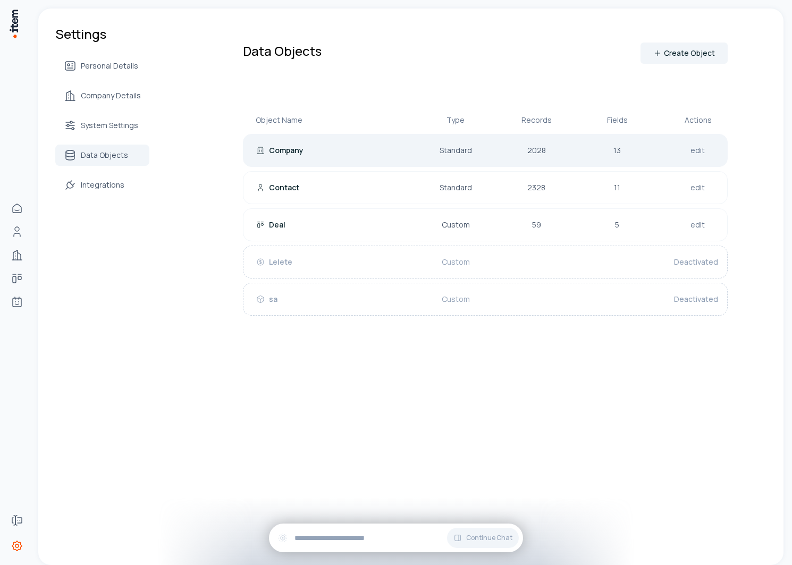
click at [286, 146] on p "Company" at bounding box center [286, 150] width 35 height 11
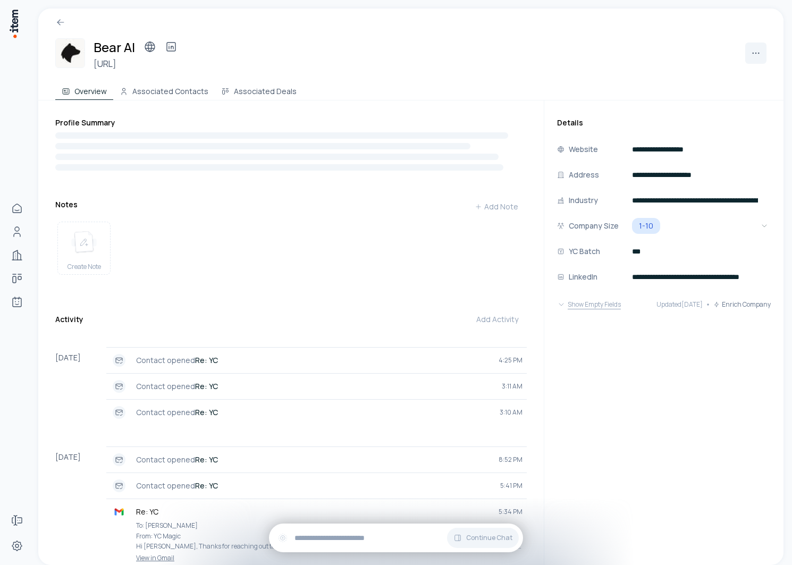
click at [574, 308] on button "Show Empty Fields" at bounding box center [589, 304] width 64 height 21
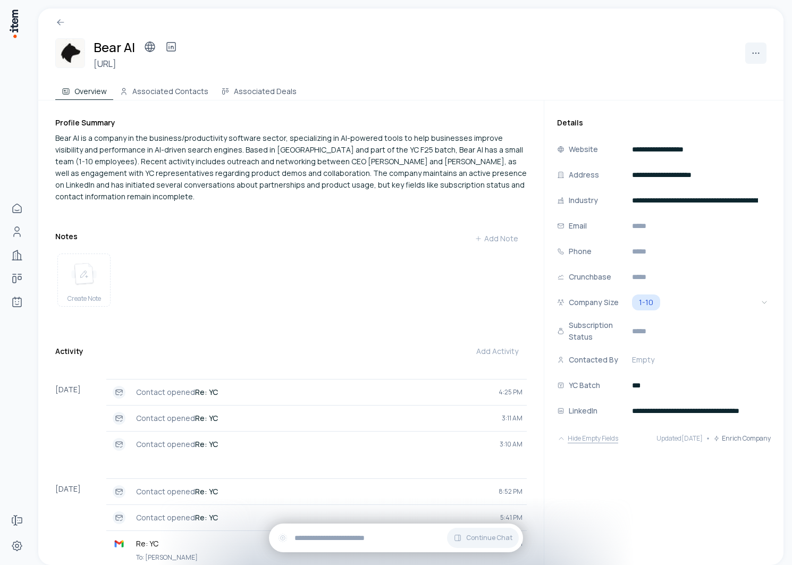
click at [594, 443] on button "Hide Empty Fields" at bounding box center [587, 438] width 61 height 21
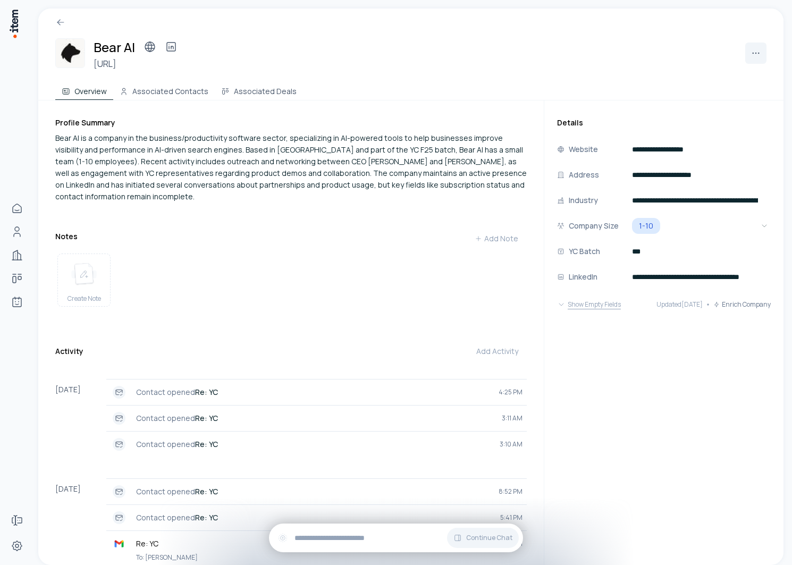
click at [598, 311] on button "Show Empty Fields" at bounding box center [589, 304] width 64 height 21
